Goal: Navigation & Orientation: Find specific page/section

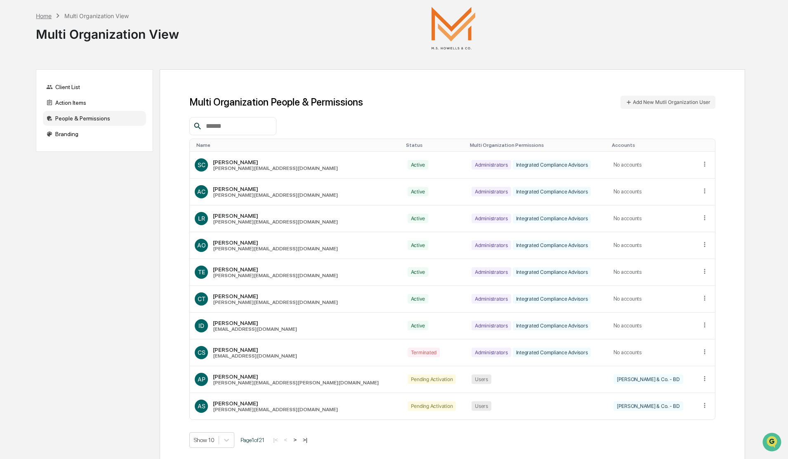
click at [43, 15] on div "Home" at bounding box center [44, 15] width 16 height 7
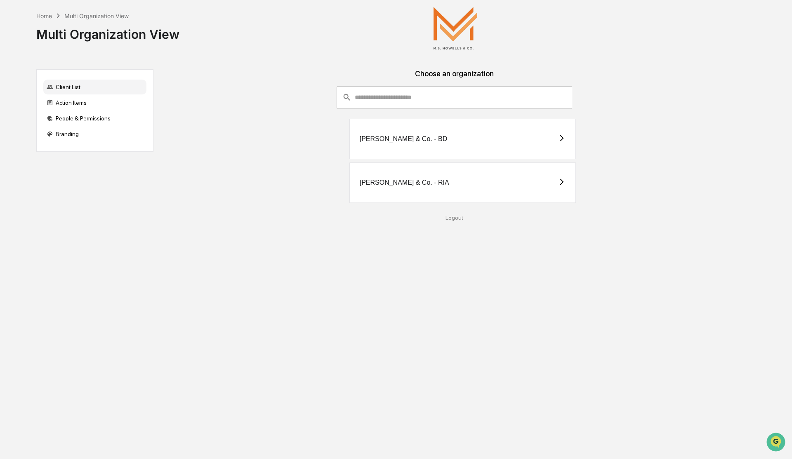
click at [403, 180] on div "[PERSON_NAME] & Co. - RIA" at bounding box center [405, 182] width 90 height 7
click at [389, 183] on div "[PERSON_NAME] & Co. - RIA" at bounding box center [405, 182] width 90 height 7
click at [443, 140] on div "[PERSON_NAME] & Co. - BD" at bounding box center [462, 139] width 227 height 40
